Goal: Communication & Community: Answer question/provide support

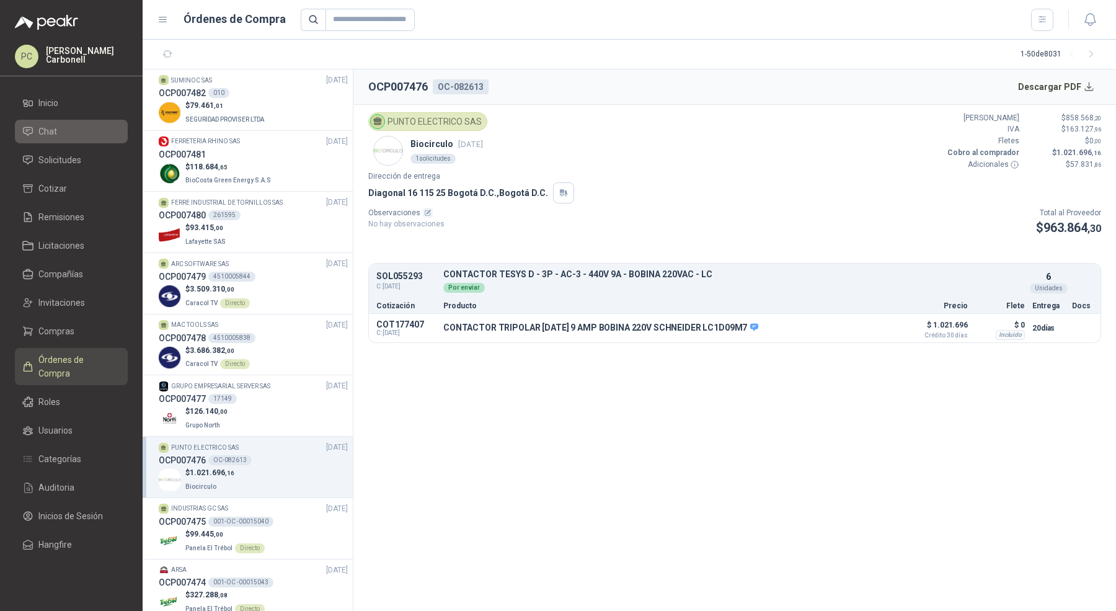
click at [69, 141] on link "Chat" at bounding box center [71, 132] width 113 height 24
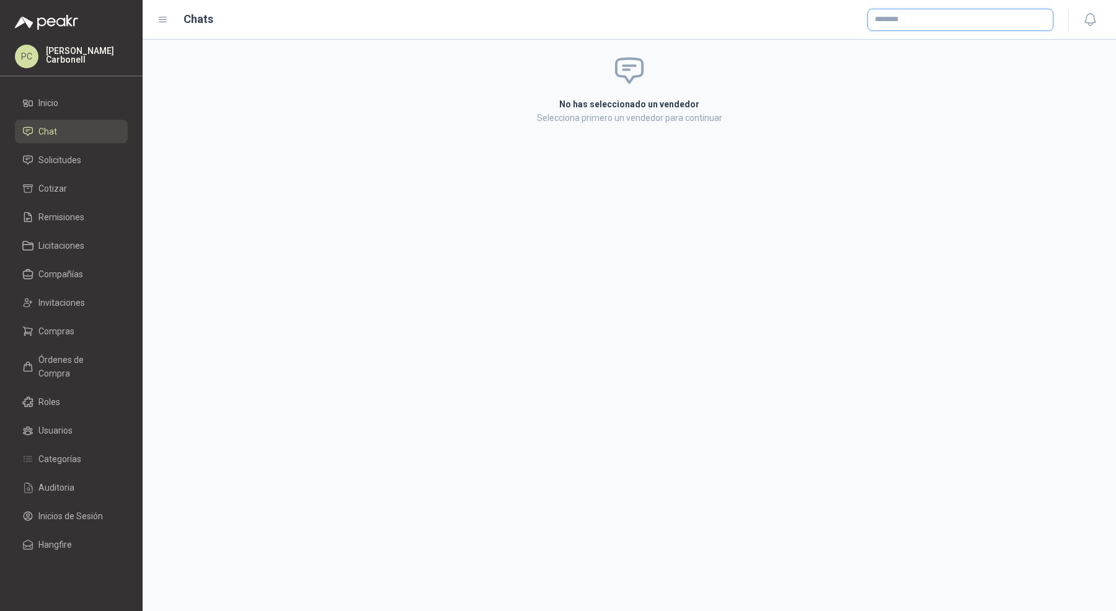
click at [896, 27] on input "text" at bounding box center [960, 19] width 185 height 21
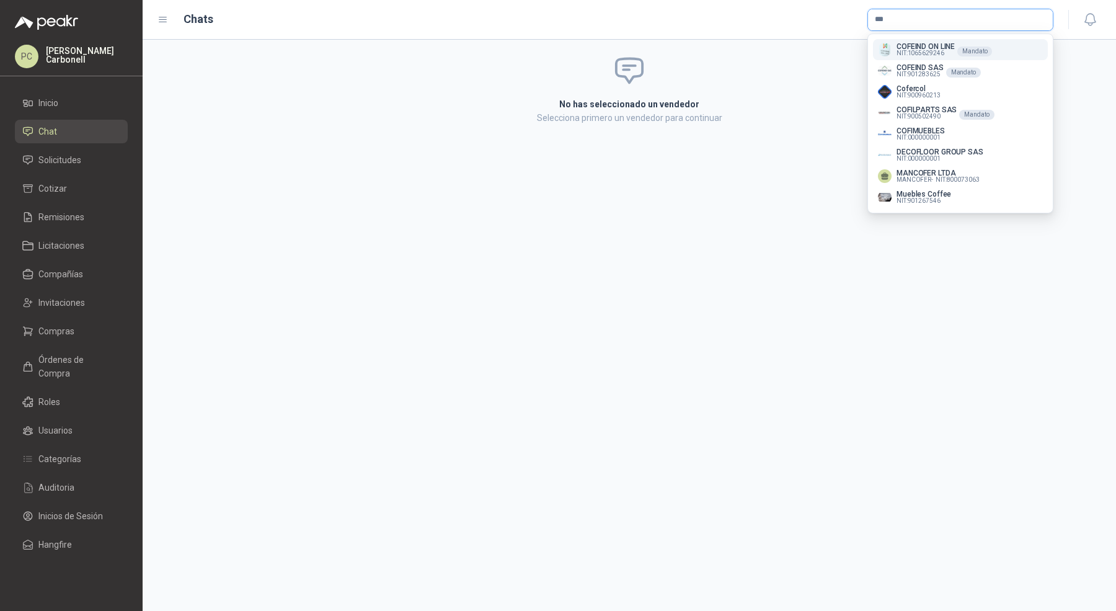
type input "***"
click at [901, 43] on p "COFEIND ON LINE" at bounding box center [925, 46] width 58 height 7
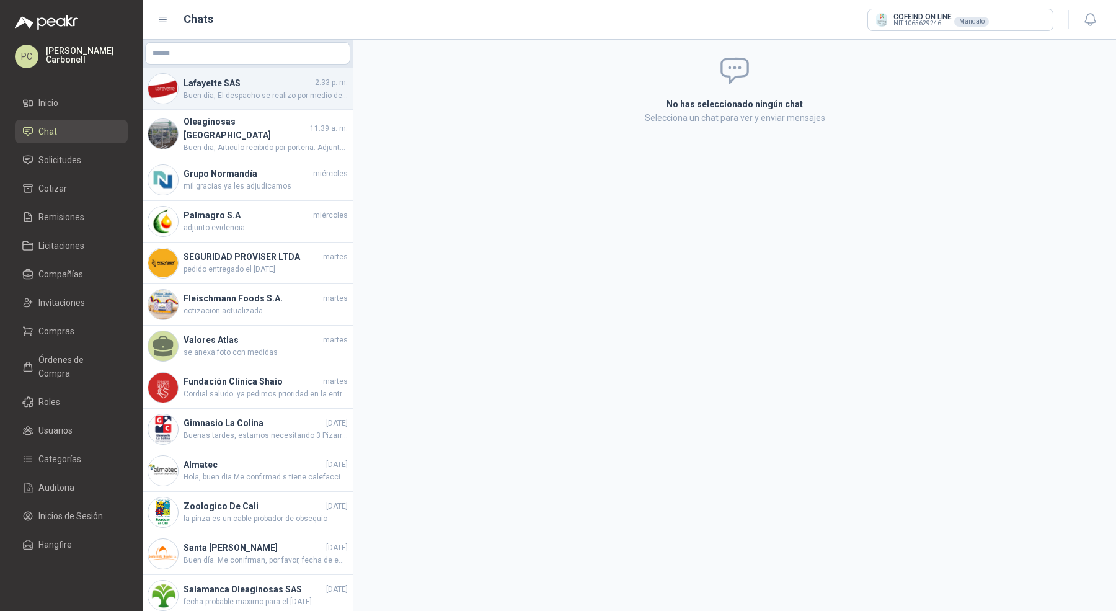
click at [231, 90] on span "Buen día, El despacho se realizo por medio de transportista privado. No genera …" at bounding box center [265, 96] width 164 height 12
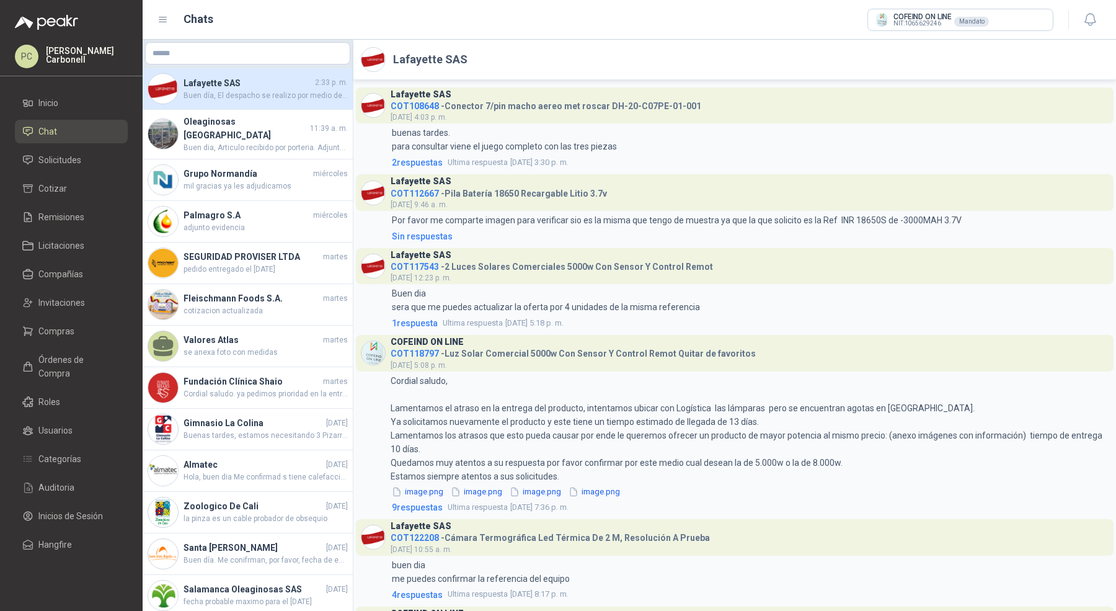
scroll to position [1012, 0]
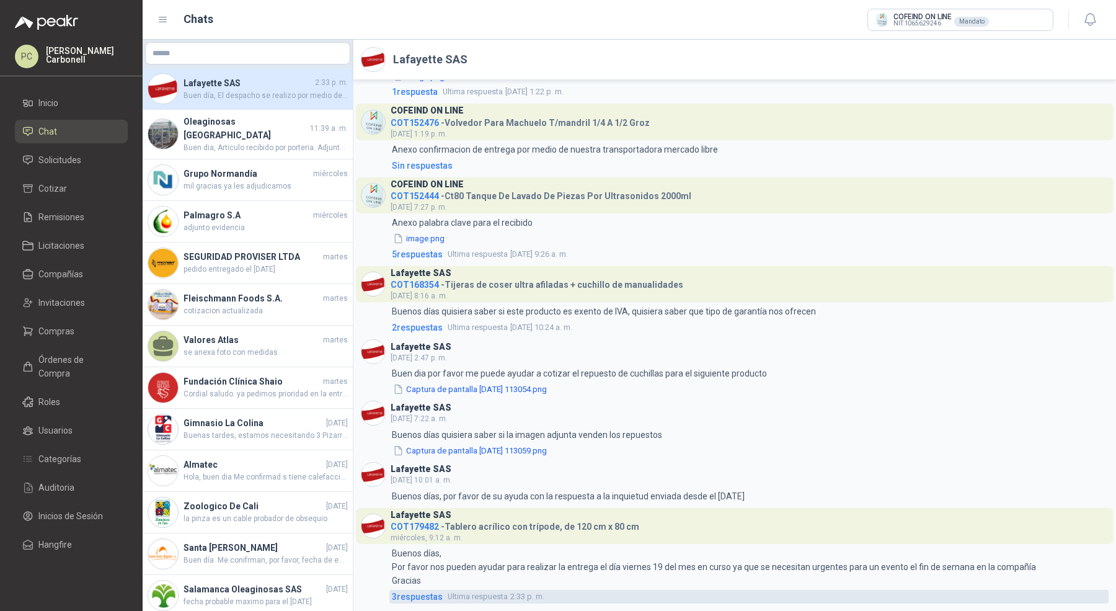
click at [408, 593] on span "3 respuesta s" at bounding box center [417, 596] width 51 height 14
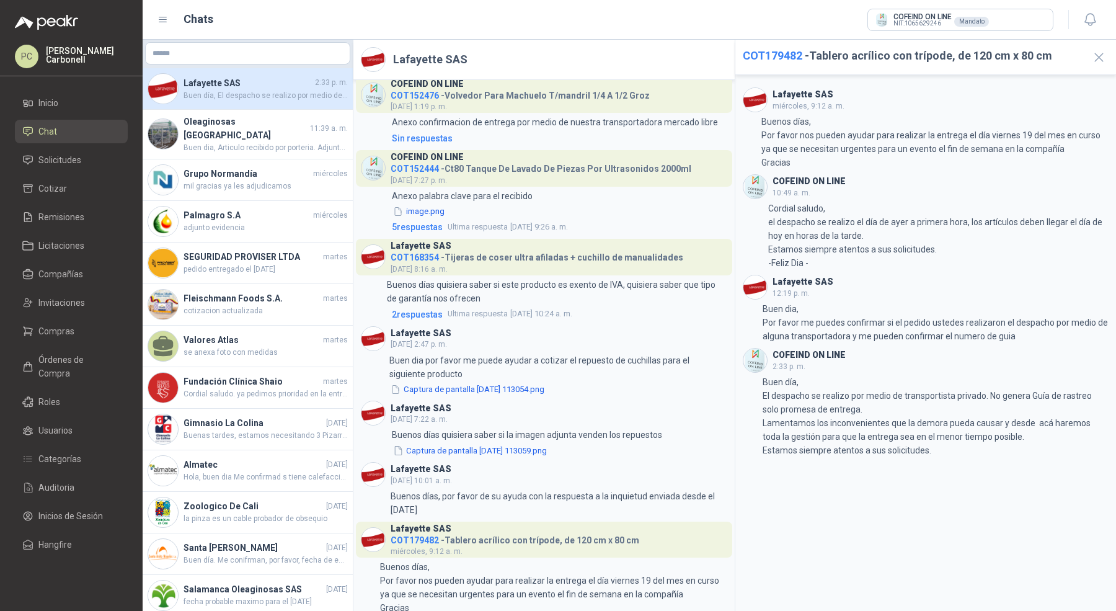
click at [77, 139] on link "Chat" at bounding box center [71, 132] width 113 height 24
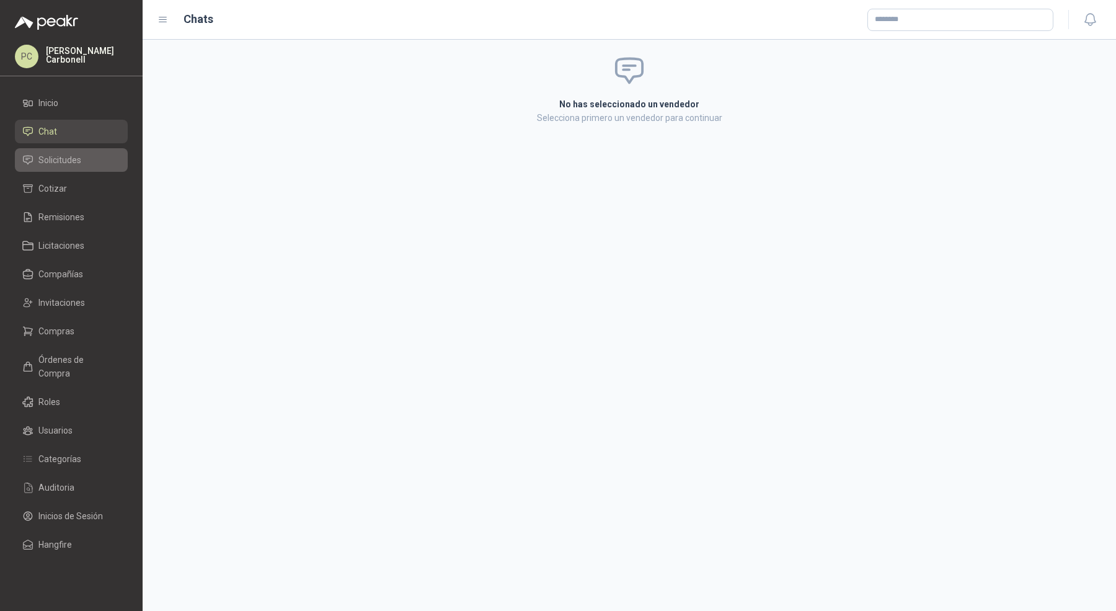
click at [78, 161] on span "Solicitudes" at bounding box center [59, 160] width 43 height 14
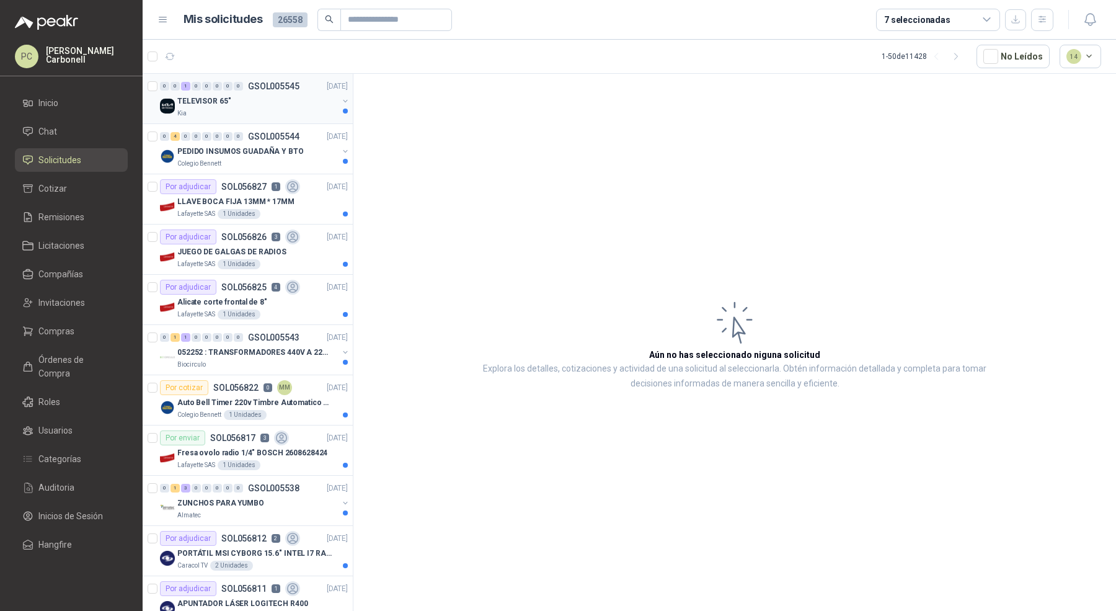
click at [210, 101] on p "TELEVISOR 65"" at bounding box center [203, 101] width 53 height 12
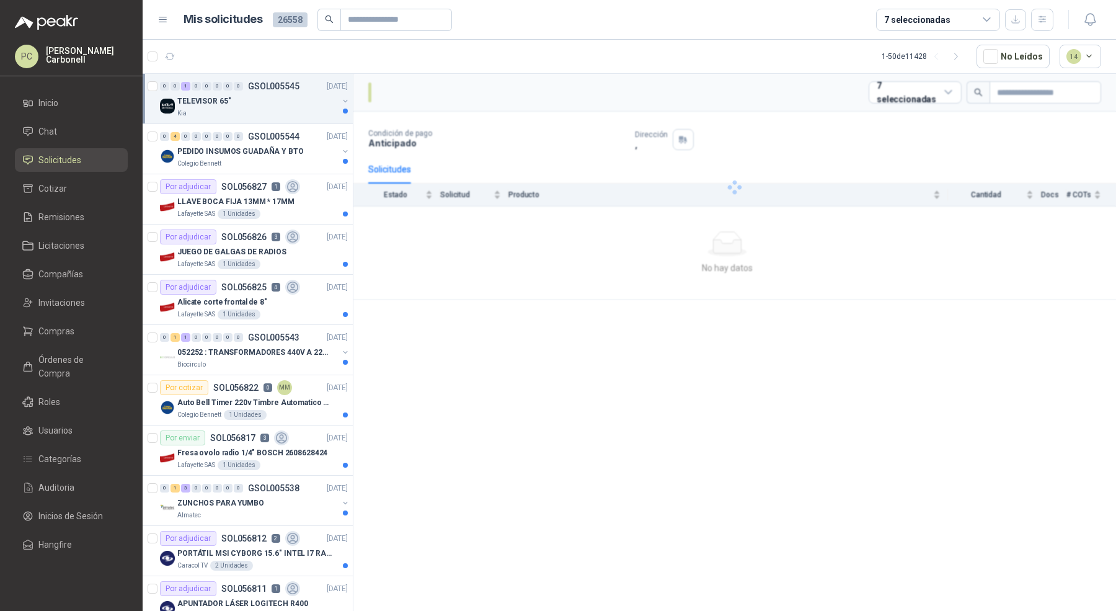
click at [207, 101] on p "TELEVISOR 65"" at bounding box center [203, 101] width 53 height 12
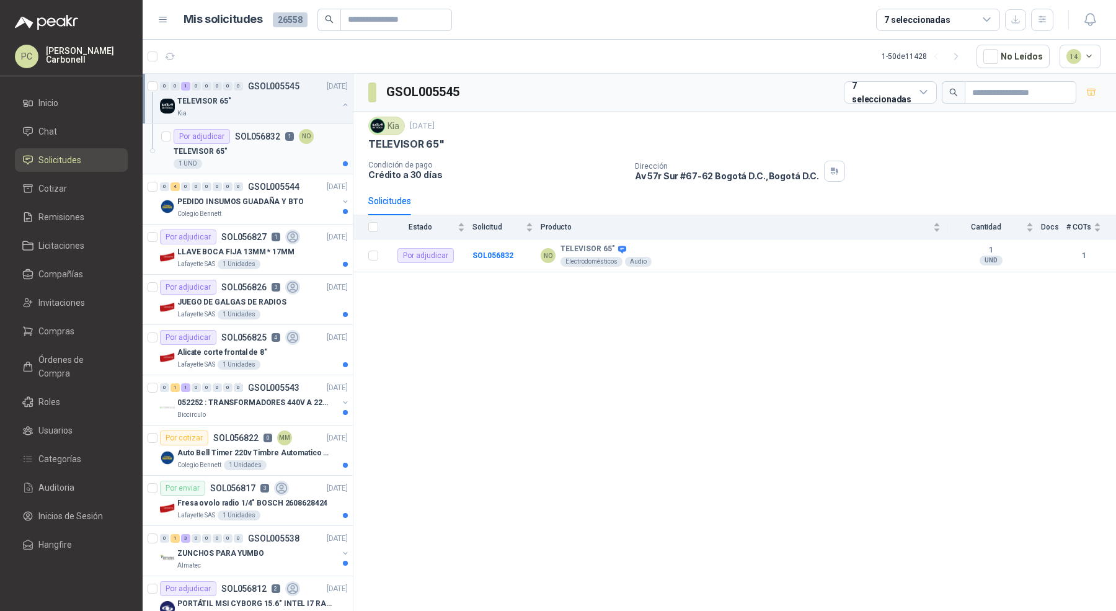
click at [213, 152] on p "TELEVISOR 65"" at bounding box center [200, 152] width 53 height 12
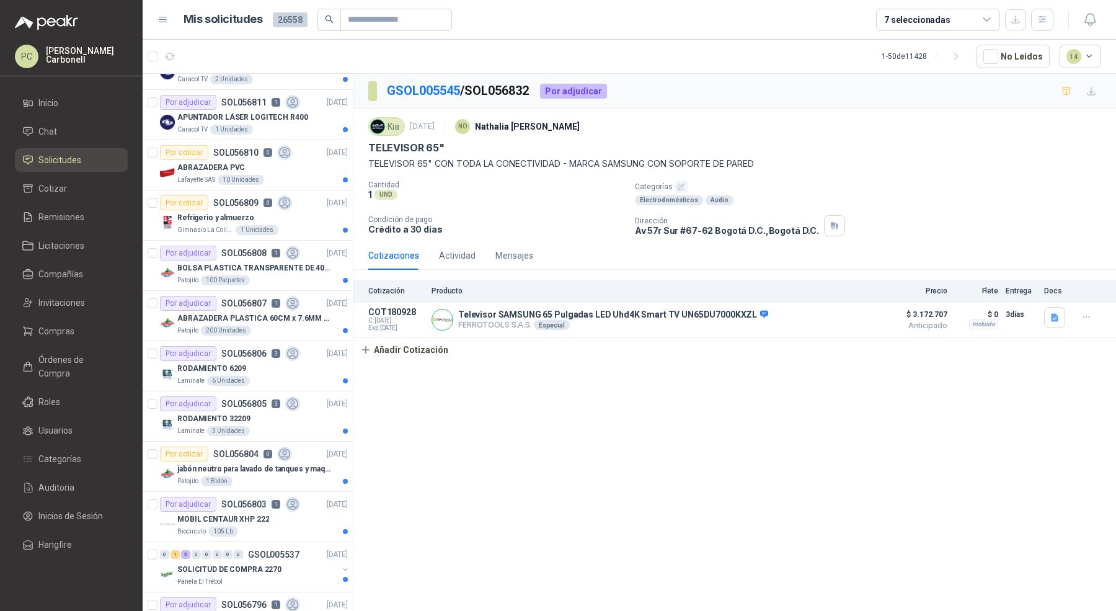
scroll to position [555, 0]
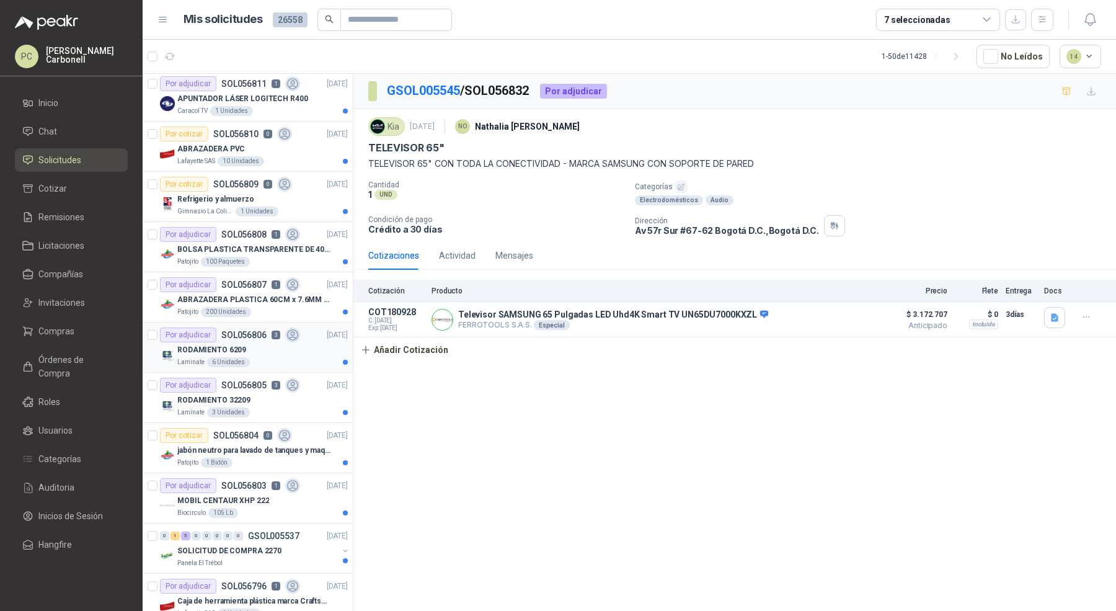
click at [298, 357] on div "Laminate 6 Unidades" at bounding box center [262, 362] width 170 height 10
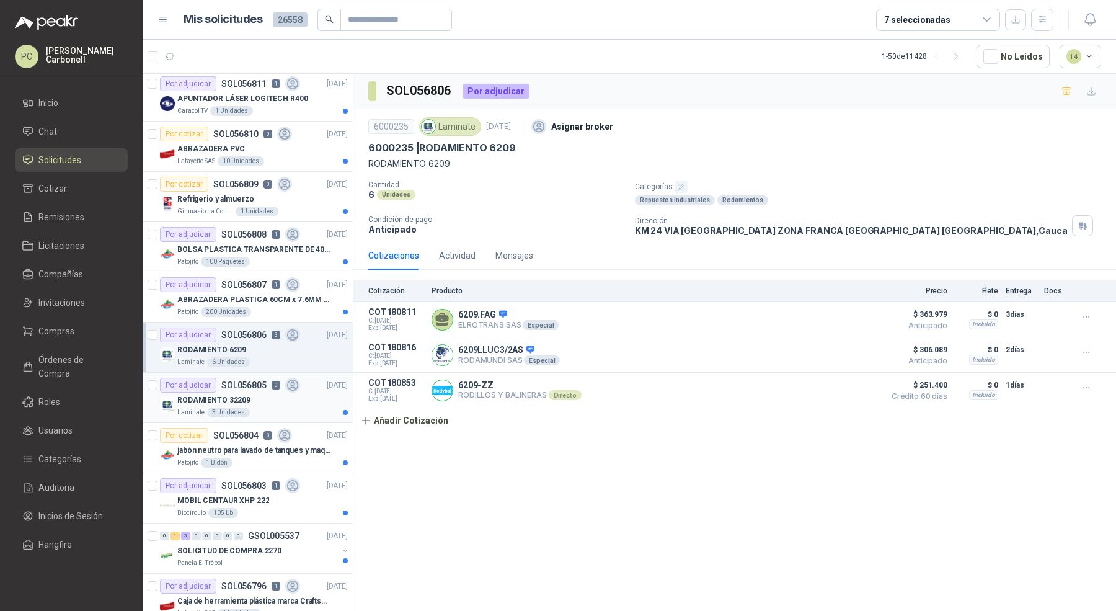
click at [297, 401] on div "RODAMIENTO 32209" at bounding box center [262, 399] width 170 height 15
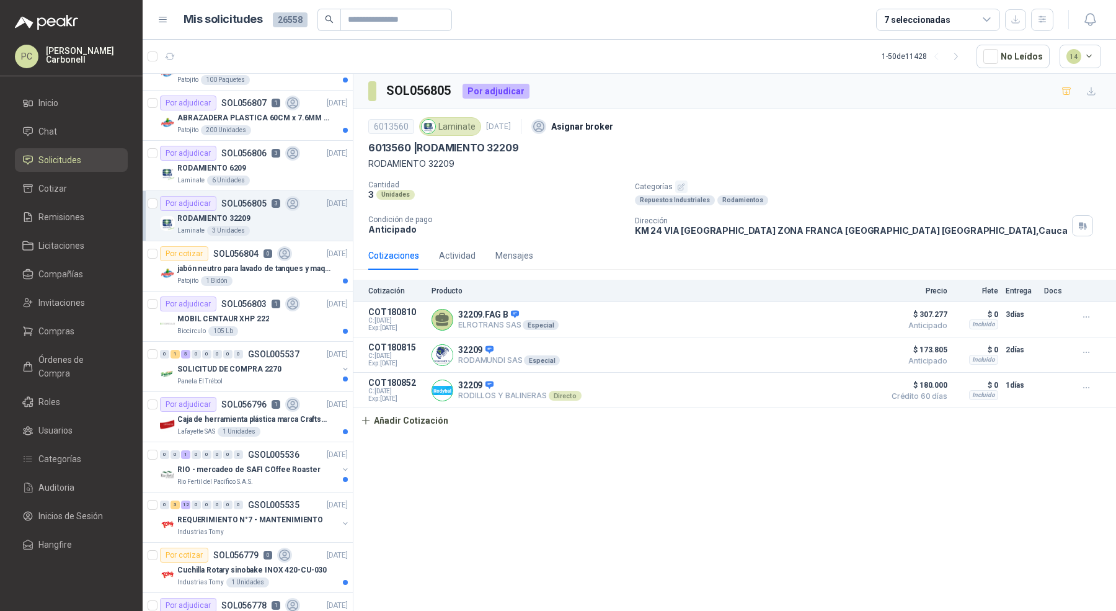
scroll to position [806, 0]
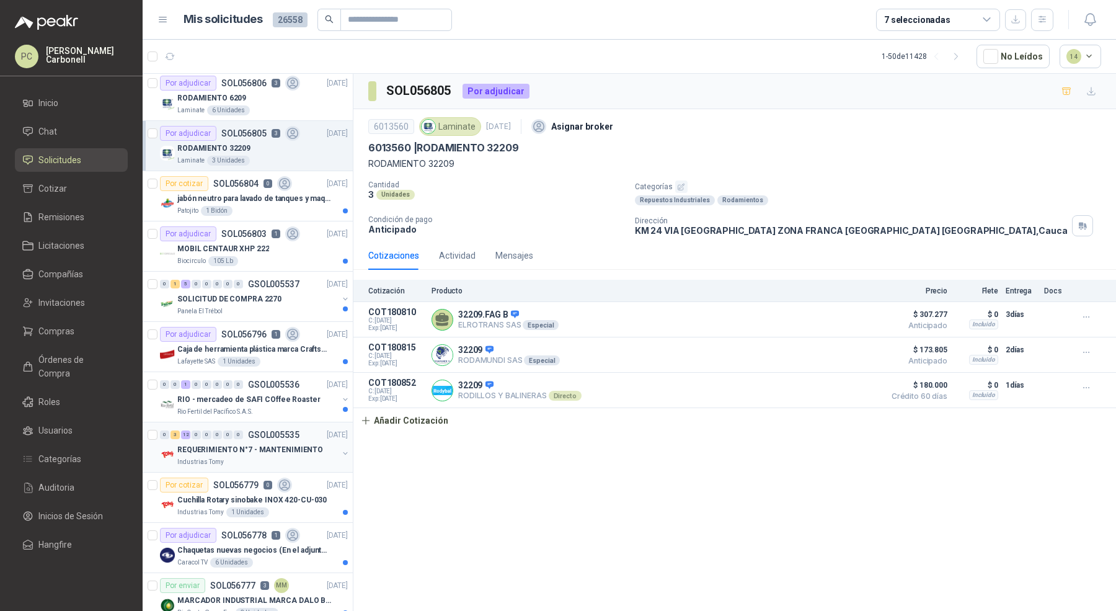
click at [286, 449] on div "REQUERIMIENTO N°7 - MANTENIMIENTO" at bounding box center [257, 449] width 161 height 15
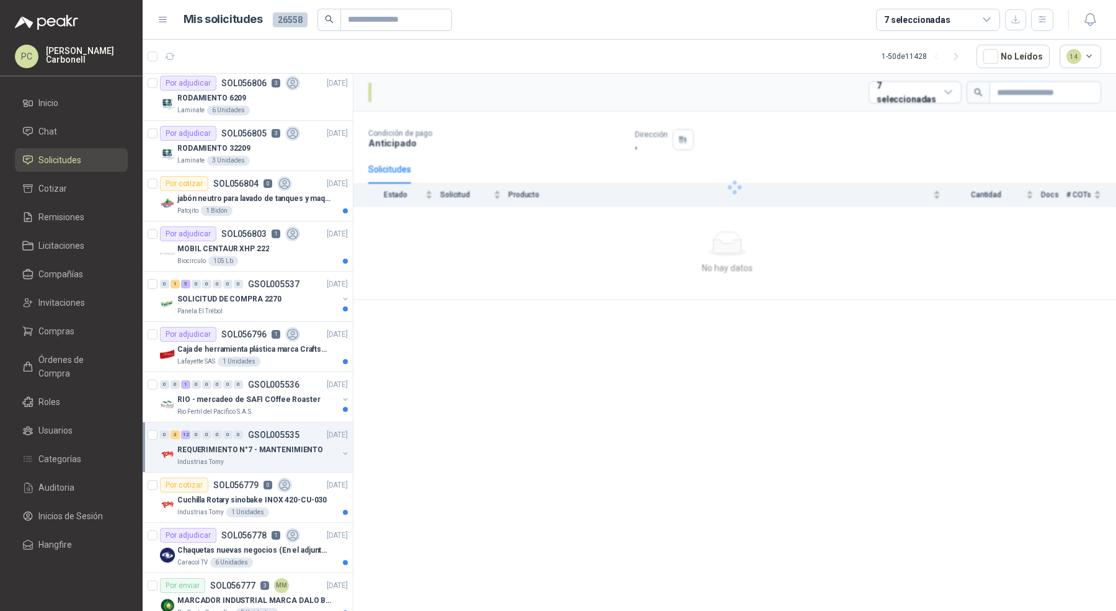
click at [286, 449] on div "REQUERIMIENTO N°7 - MANTENIMIENTO" at bounding box center [257, 449] width 161 height 15
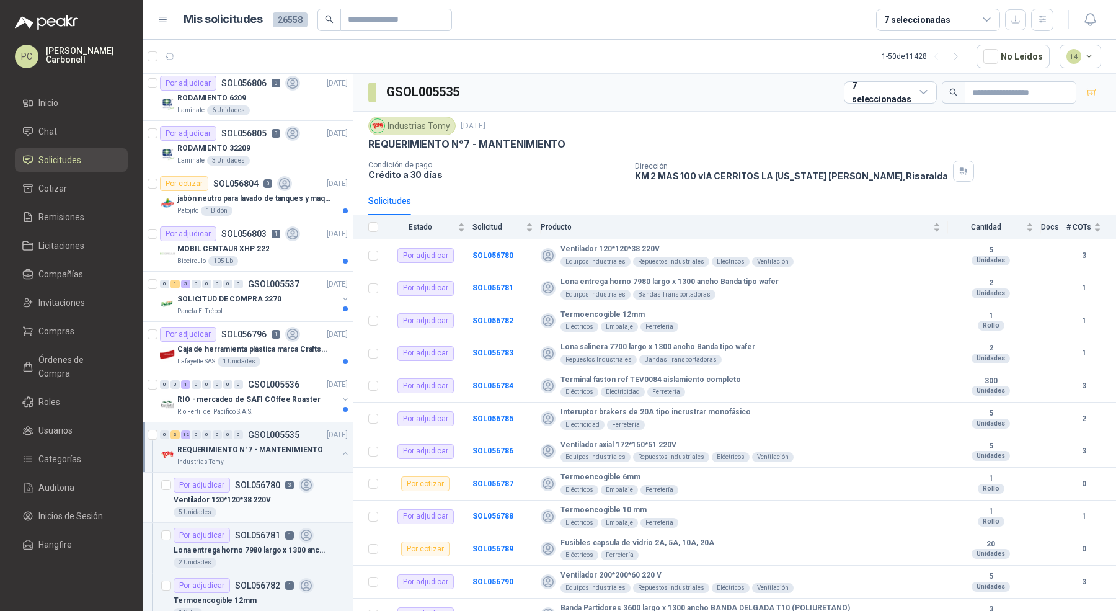
click at [276, 495] on div "Ventilador 120*120*38 220V" at bounding box center [261, 499] width 174 height 15
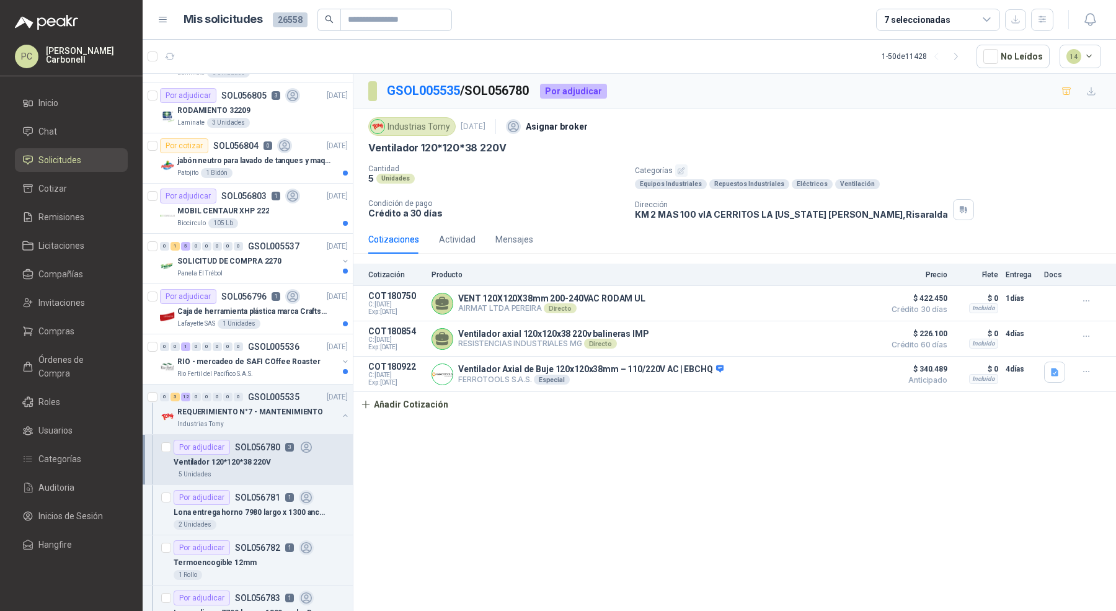
scroll to position [856, 0]
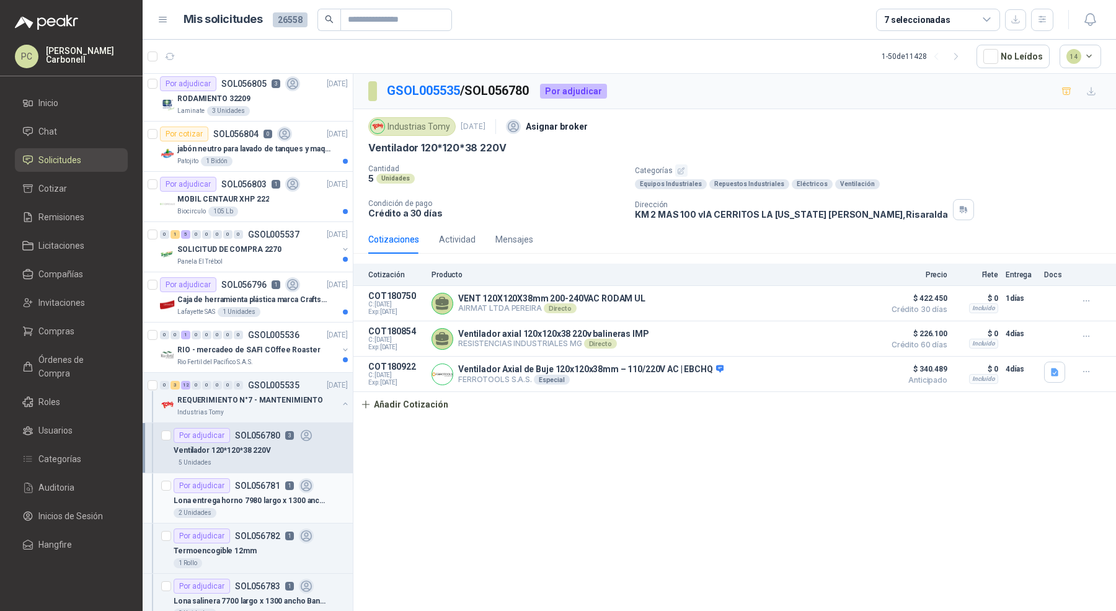
click at [271, 508] on div "2 Unidades" at bounding box center [261, 513] width 174 height 10
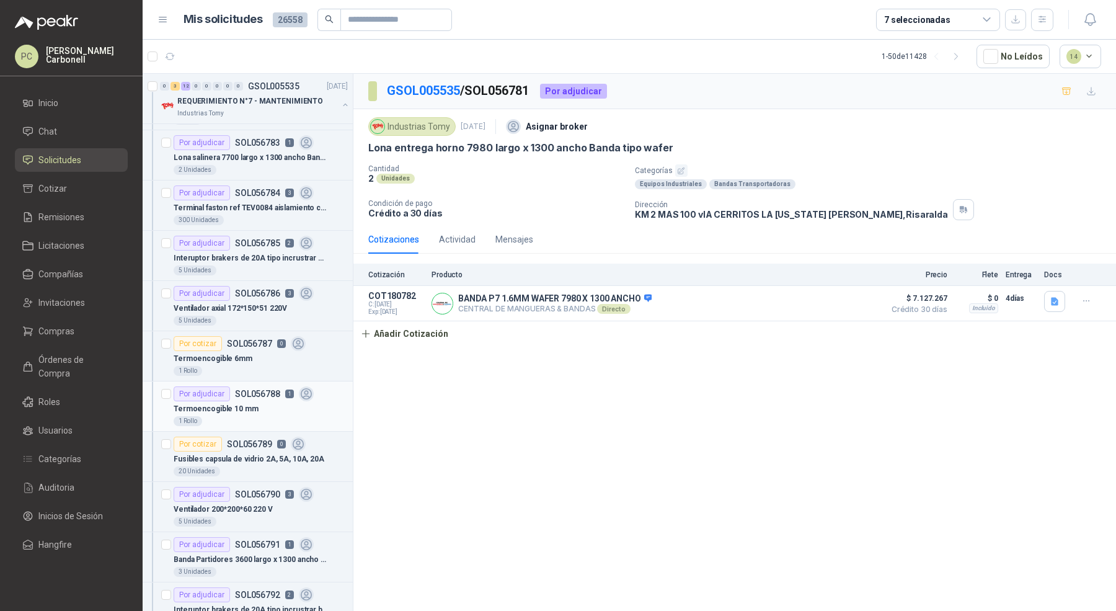
scroll to position [1285, 0]
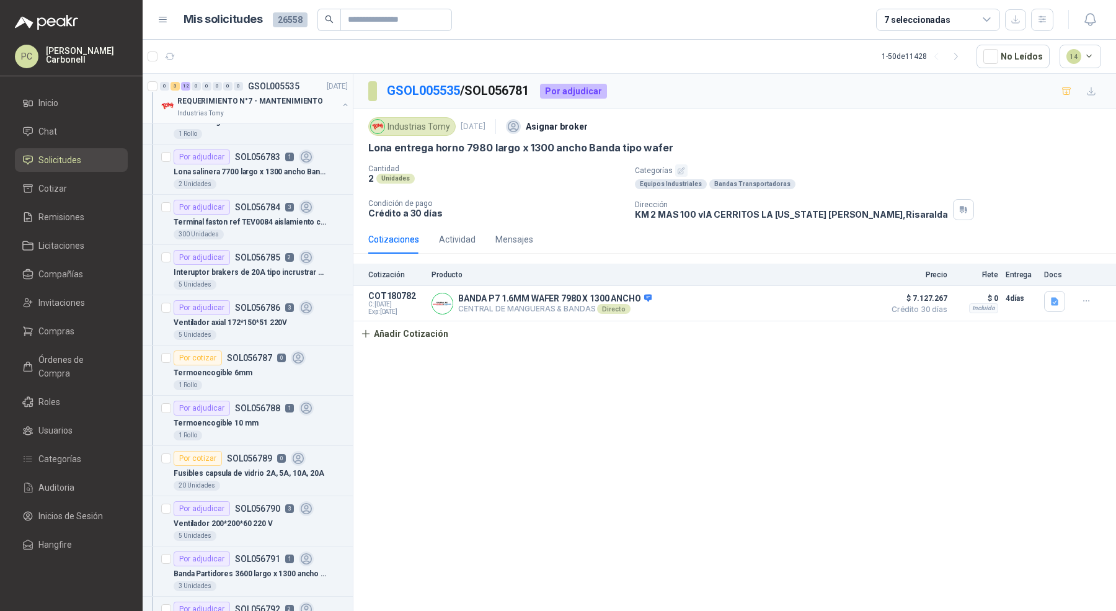
click at [340, 104] on button "button" at bounding box center [345, 105] width 10 height 10
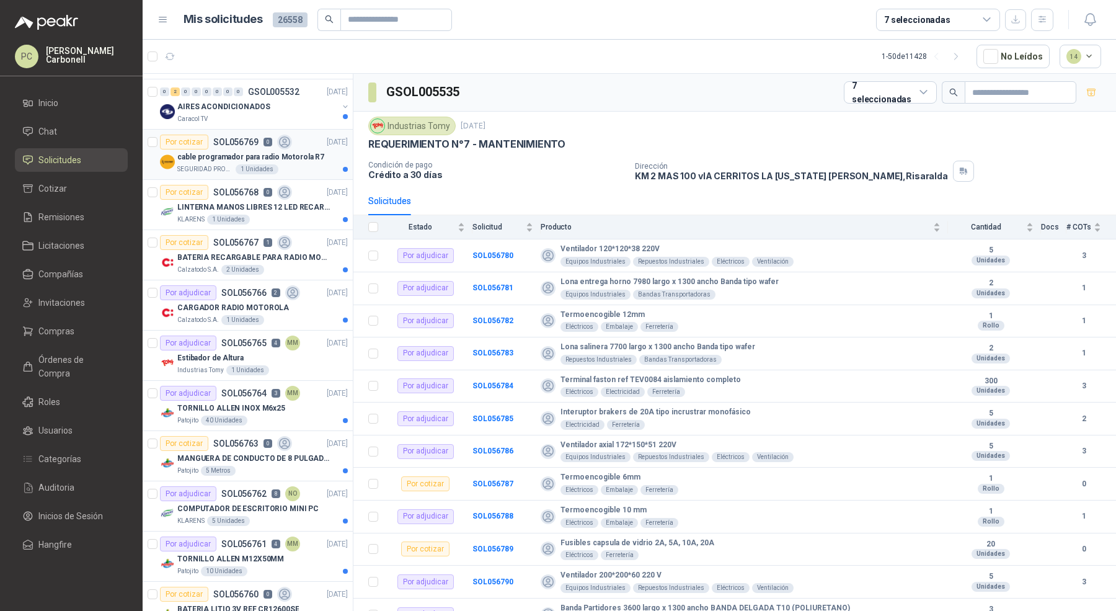
scroll to position [1454, 0]
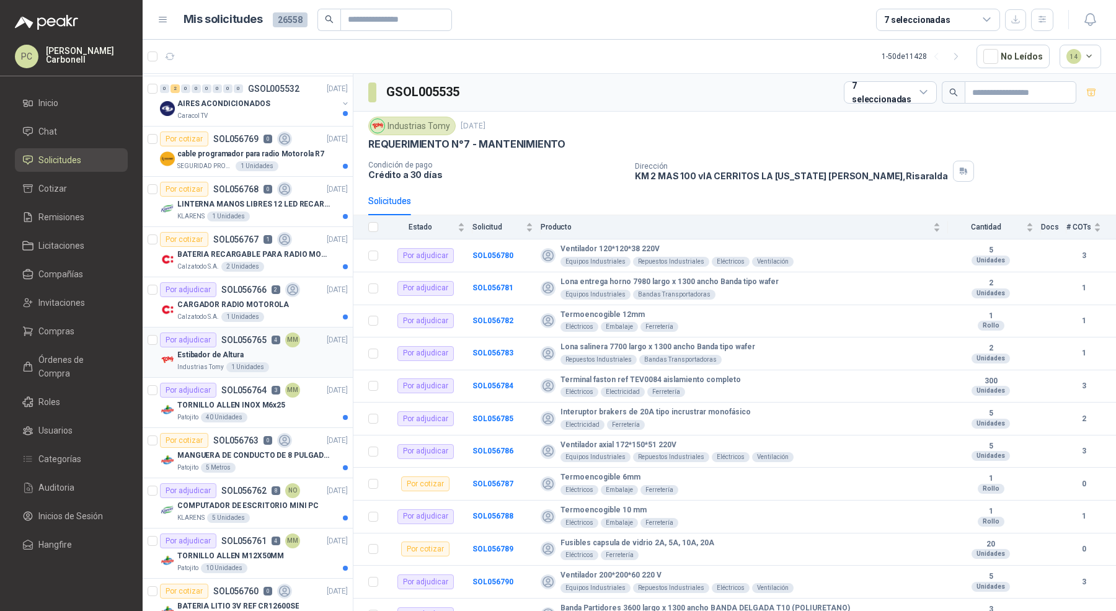
click at [259, 347] on div "Estibador de Altura" at bounding box center [262, 354] width 170 height 15
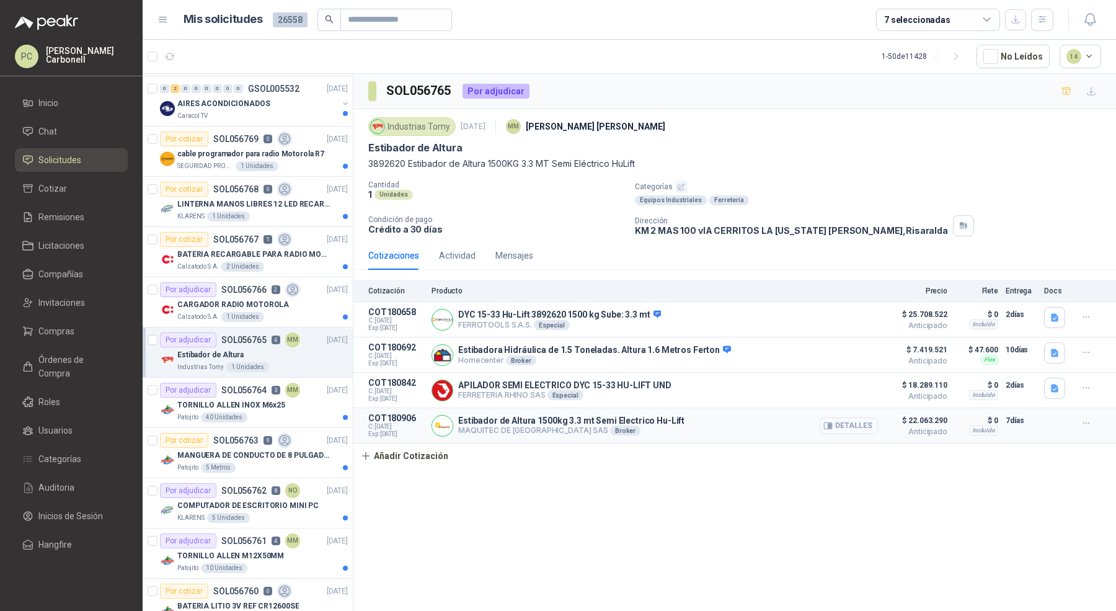
click at [839, 420] on button "Detalles" at bounding box center [848, 425] width 58 height 17
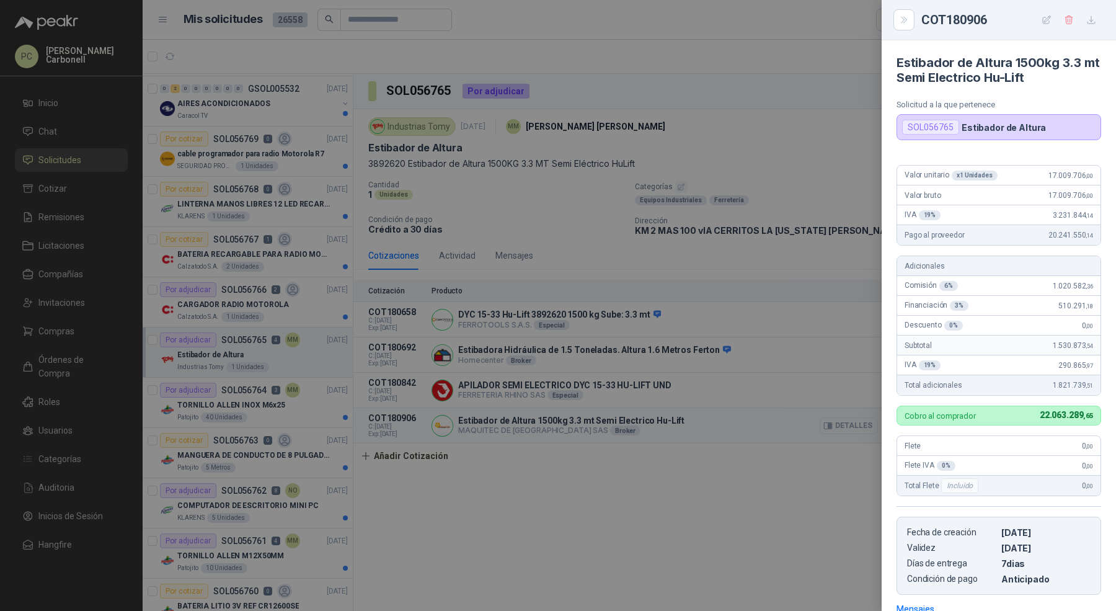
scroll to position [180, 0]
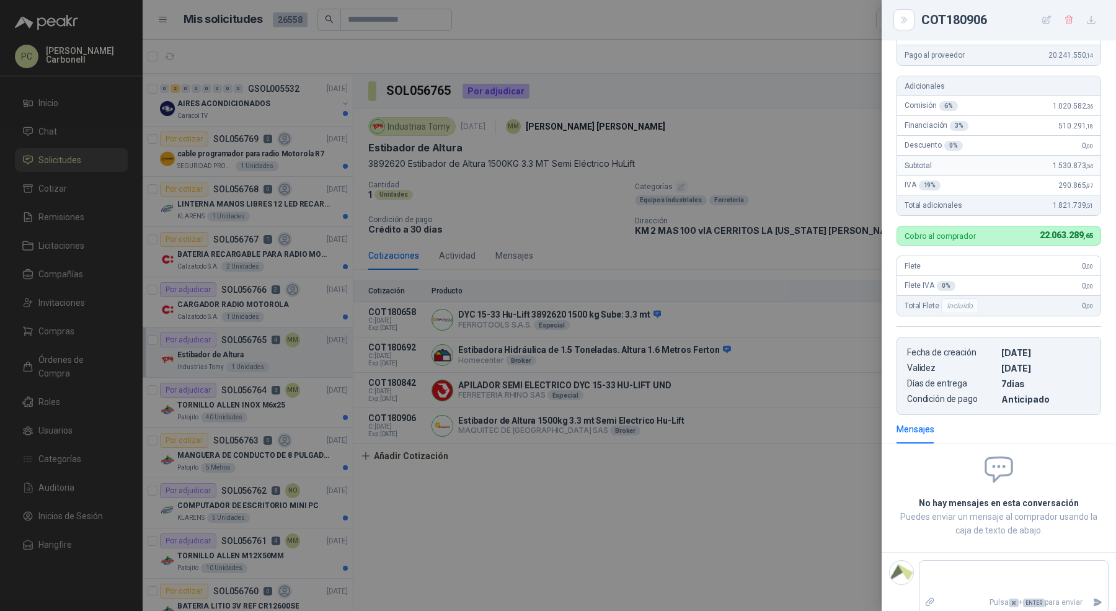
click at [90, 339] on div at bounding box center [558, 305] width 1116 height 611
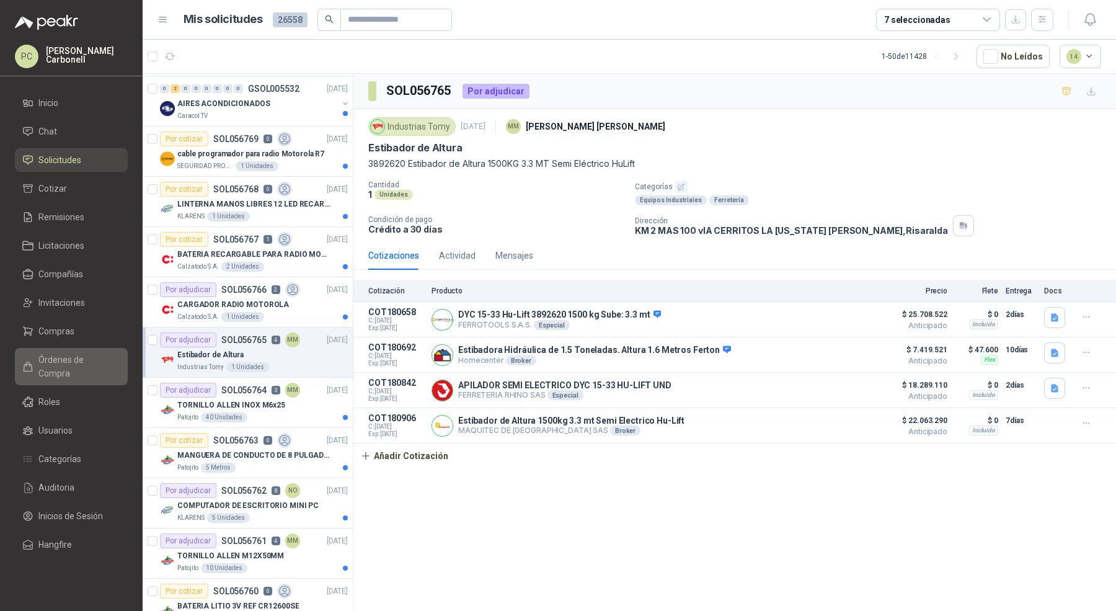
click at [89, 361] on span "Órdenes de Compra" at bounding box center [76, 366] width 77 height 27
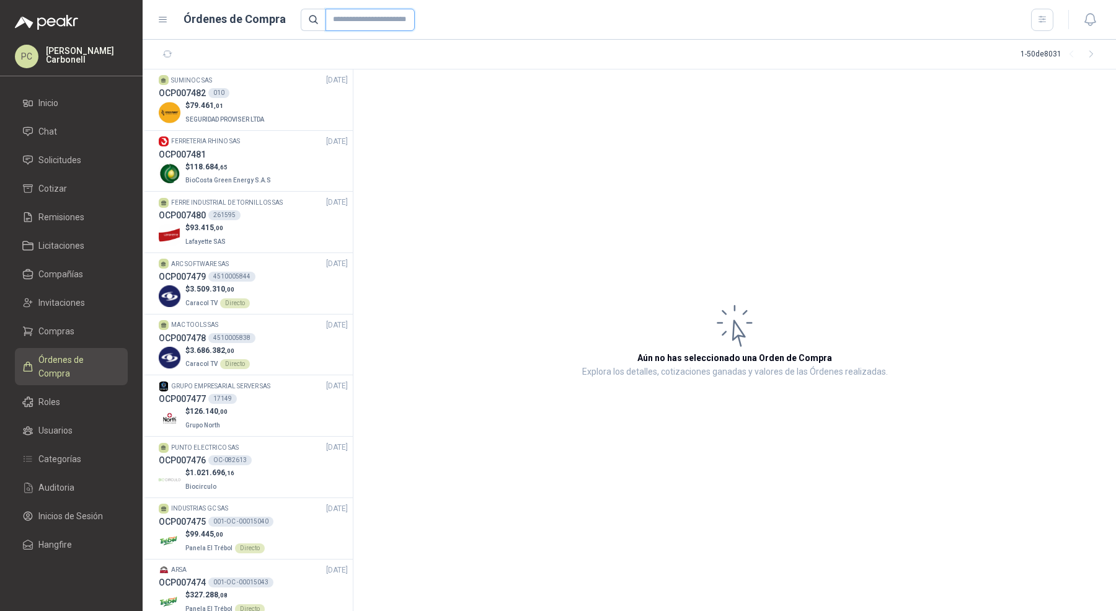
click at [354, 15] on input "text" at bounding box center [369, 20] width 89 height 22
click at [1043, 15] on icon "button" at bounding box center [1042, 19] width 11 height 11
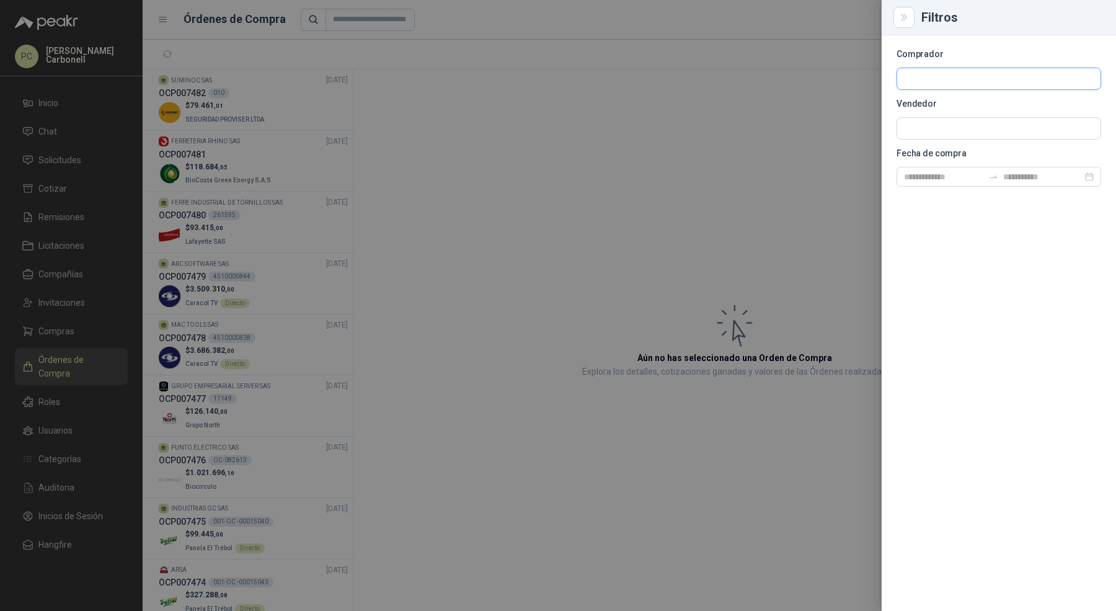
click at [1027, 77] on input "text" at bounding box center [998, 78] width 203 height 21
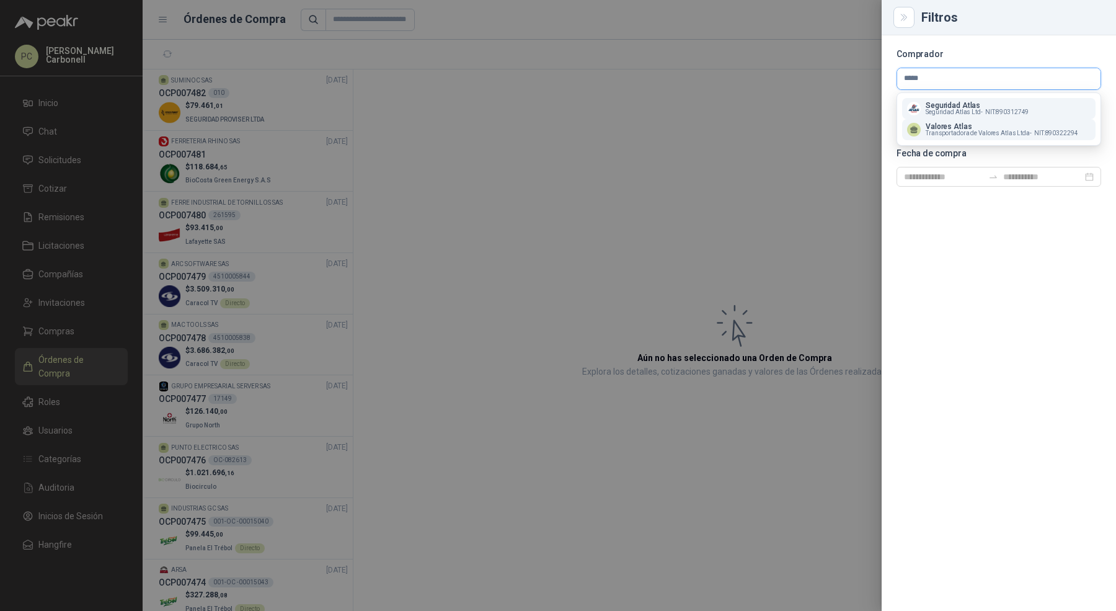
type input "*****"
click at [1005, 126] on p "Valores Atlas" at bounding box center [1001, 126] width 152 height 7
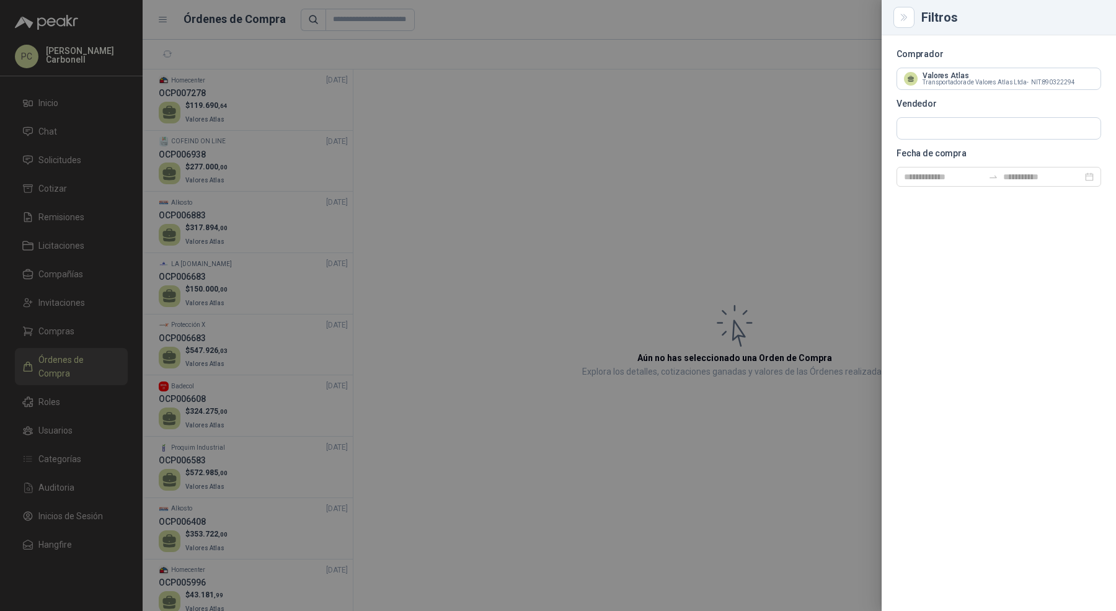
click at [291, 127] on div at bounding box center [558, 305] width 1116 height 611
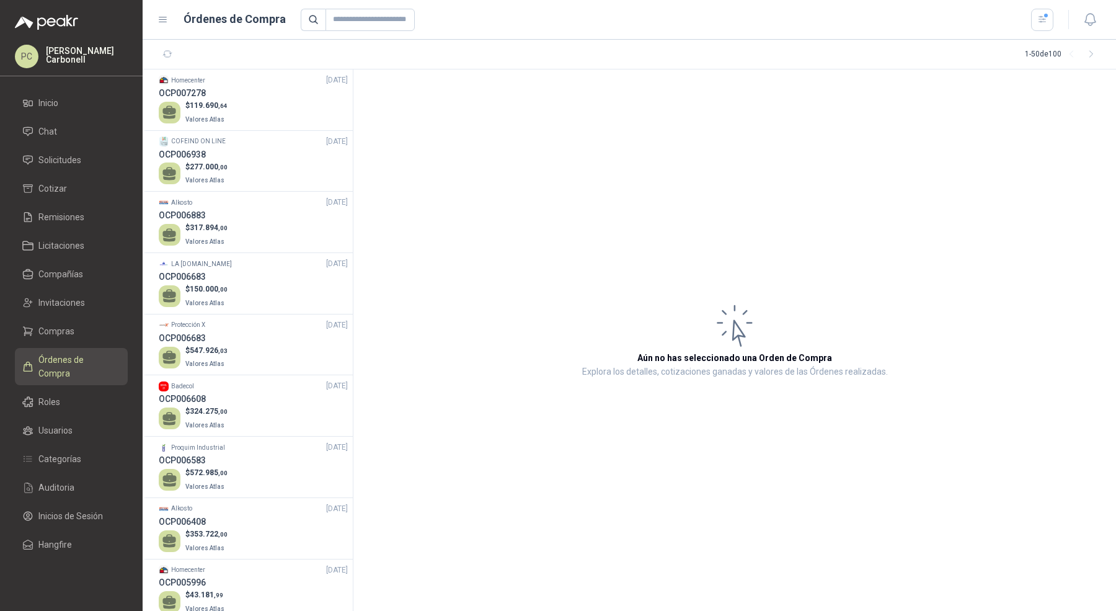
click at [293, 89] on div "OCP007278" at bounding box center [253, 93] width 189 height 14
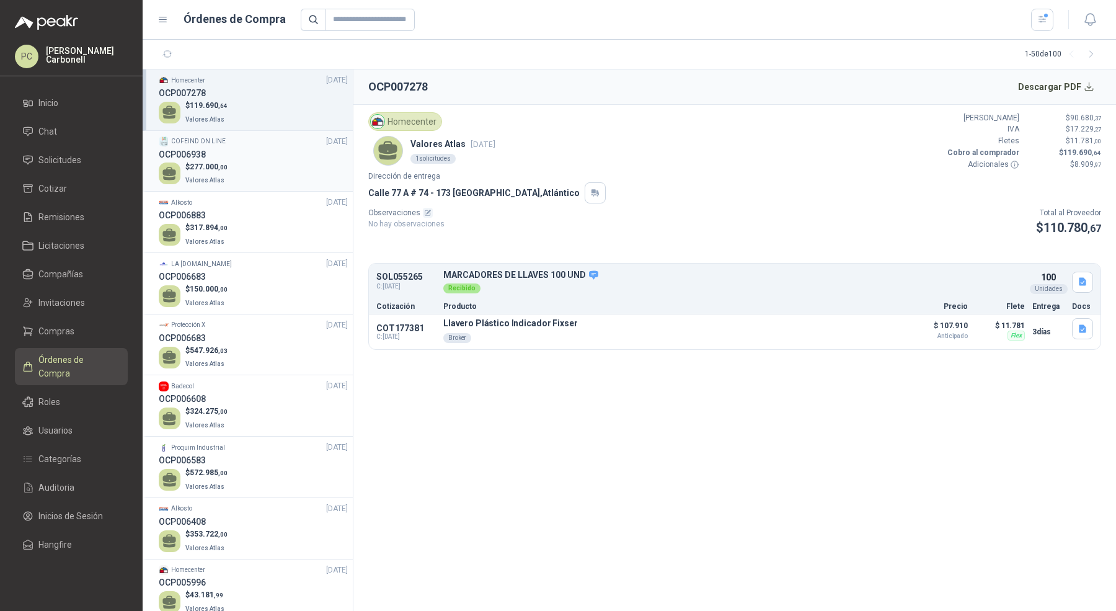
click at [282, 165] on div "$ 277.000 ,00 Valores Atlas" at bounding box center [253, 173] width 189 height 25
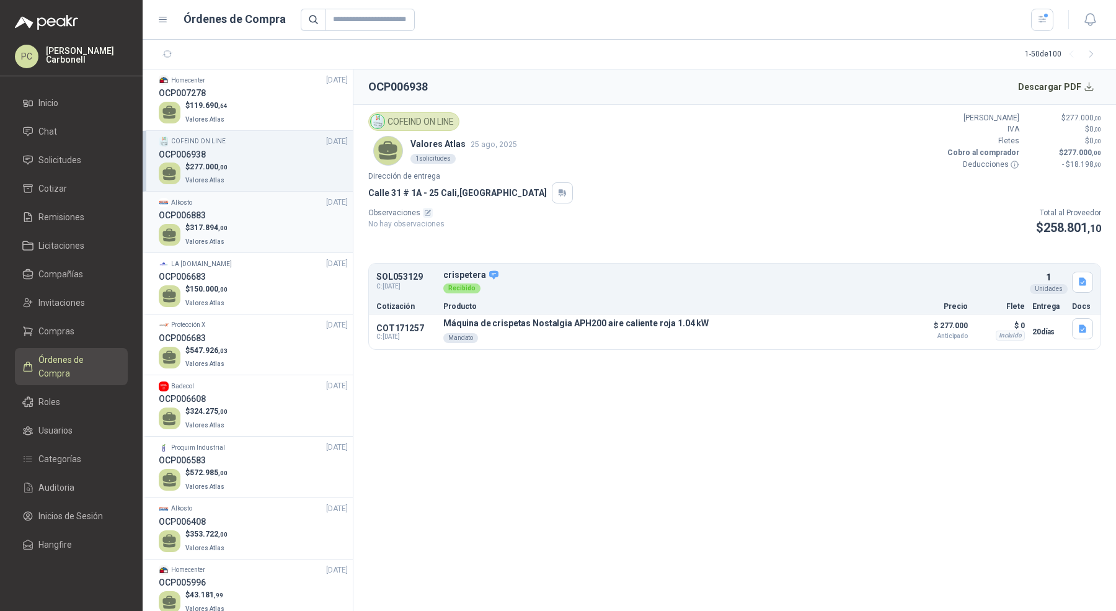
click at [274, 215] on div "OCP006883" at bounding box center [253, 215] width 189 height 14
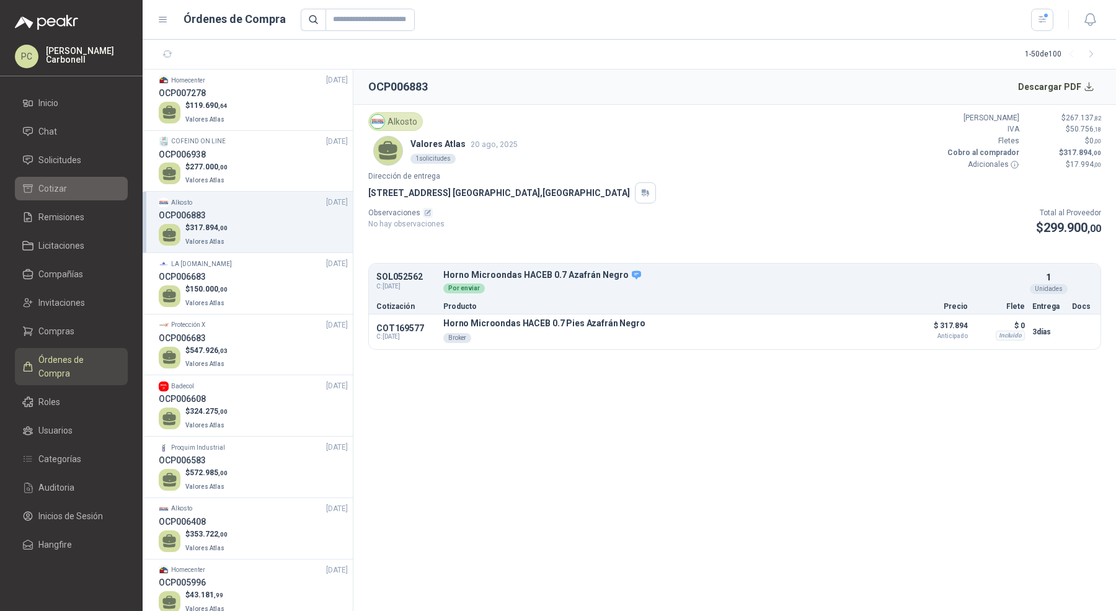
click at [74, 187] on li "Cotizar" at bounding box center [71, 189] width 98 height 14
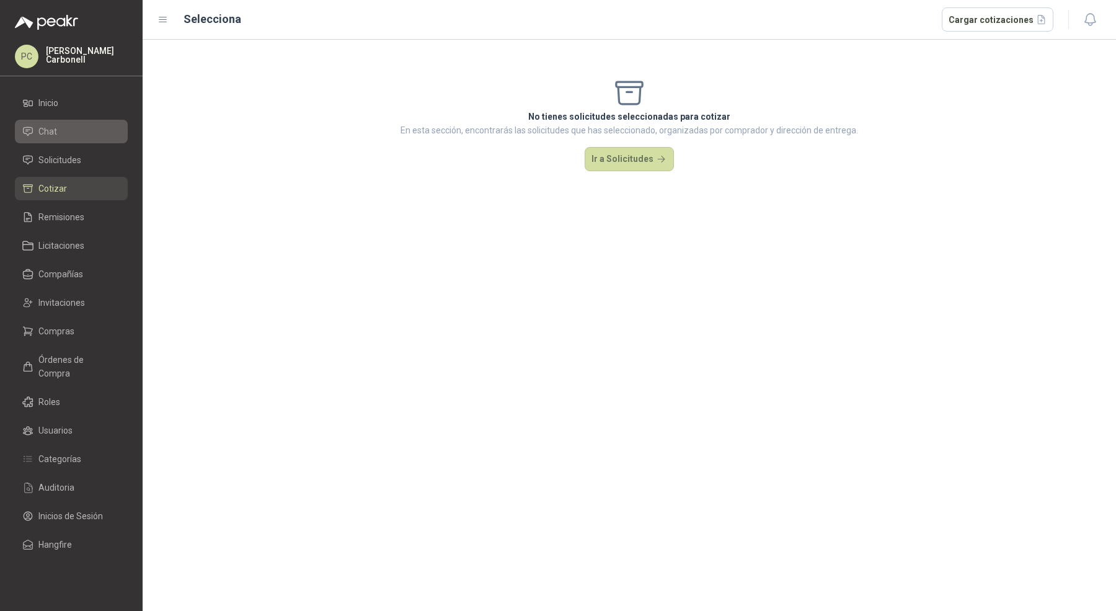
click at [48, 143] on link "Chat" at bounding box center [71, 132] width 113 height 24
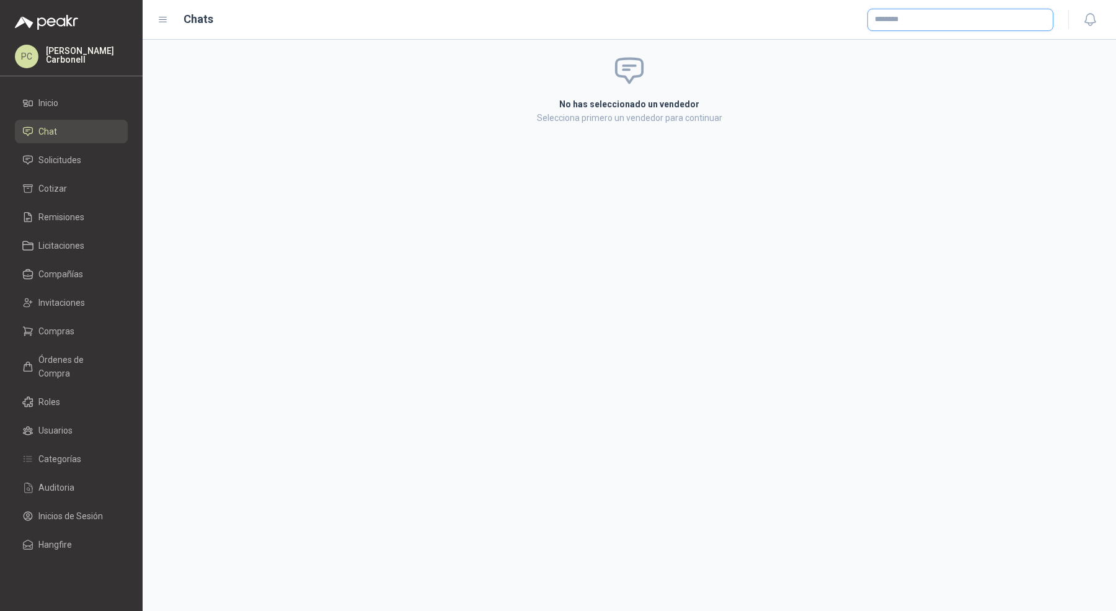
click at [912, 22] on input "text" at bounding box center [960, 19] width 185 height 21
type input "****"
click at [895, 54] on div "COFEIND ON LINE NIT : 1065629246 Mandato" at bounding box center [960, 50] width 165 height 14
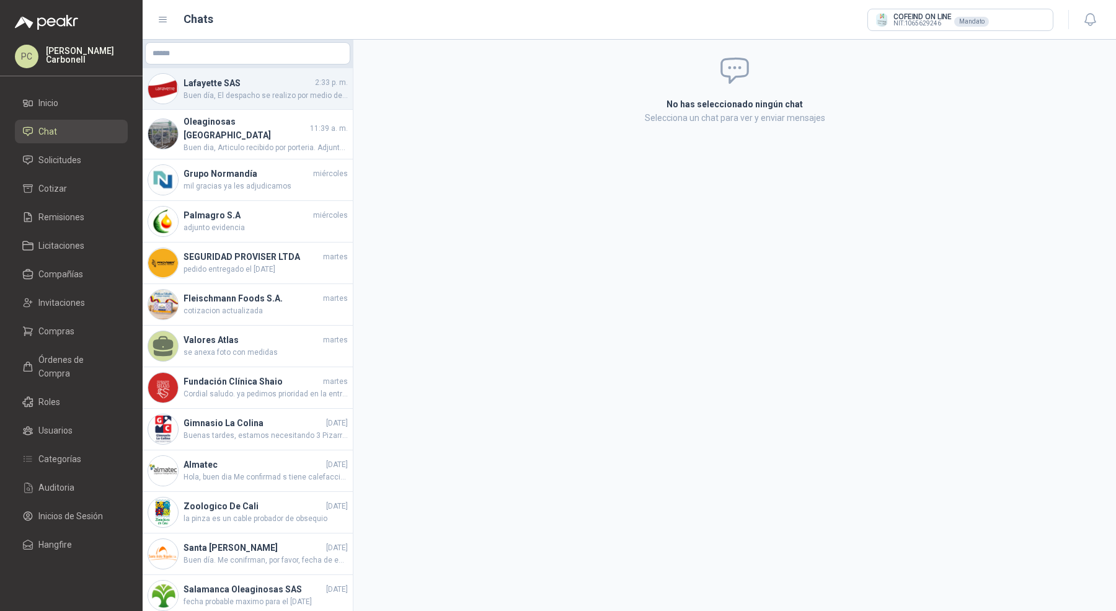
click at [225, 87] on h4 "Lafayette SAS" at bounding box center [247, 83] width 129 height 14
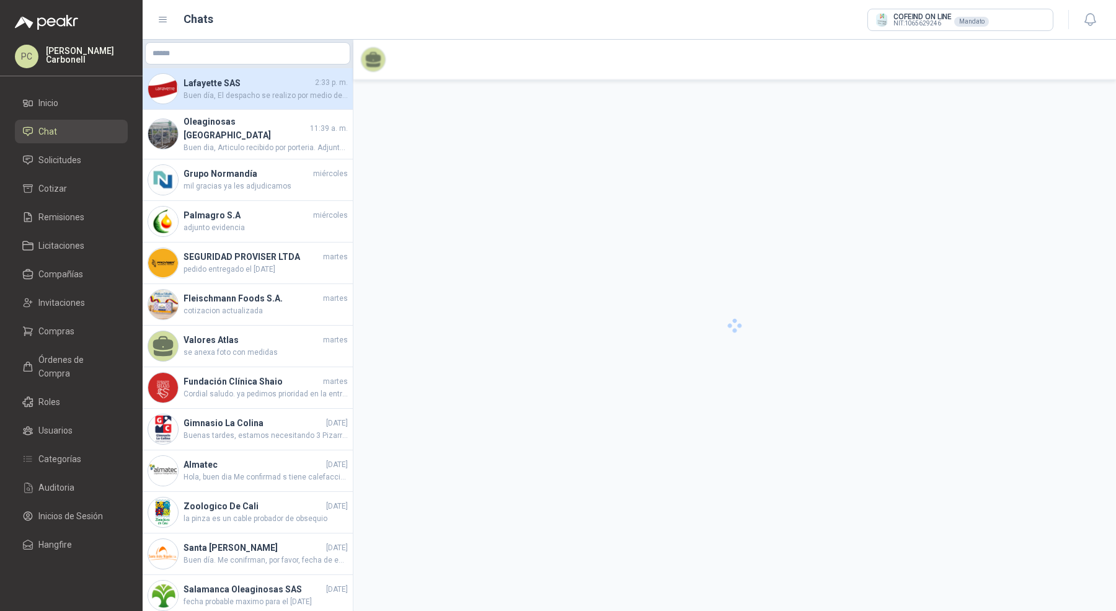
scroll to position [1012, 0]
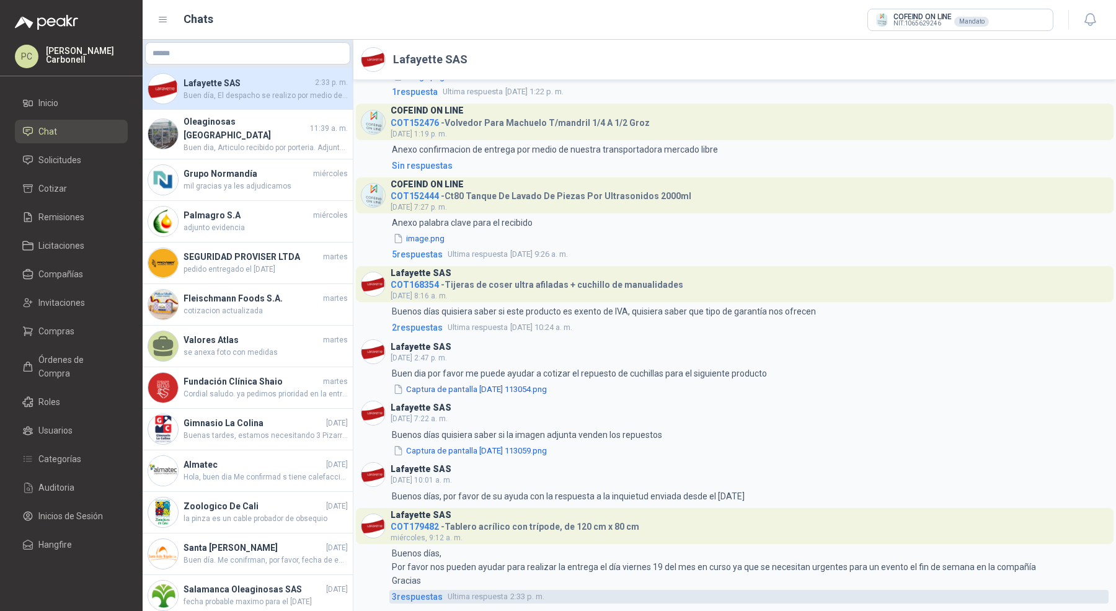
click at [430, 594] on span "3 respuesta s" at bounding box center [417, 596] width 51 height 14
